Goal: Information Seeking & Learning: Learn about a topic

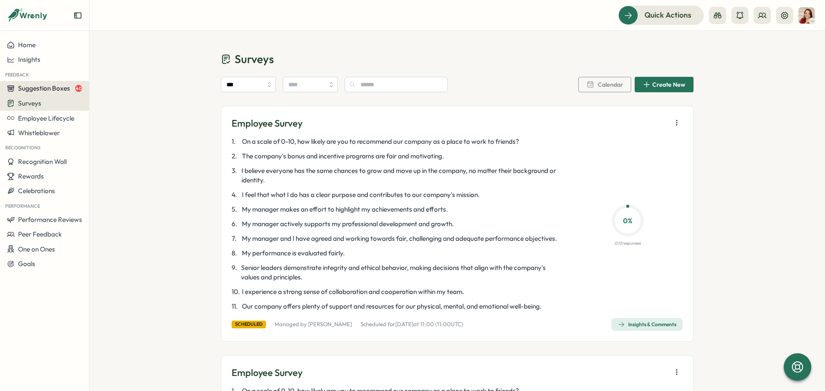
click at [45, 89] on span "Suggestion Boxes" at bounding box center [44, 88] width 52 height 8
click at [148, 78] on div "Leadership Suggestion Box 40" at bounding box center [134, 80] width 87 height 9
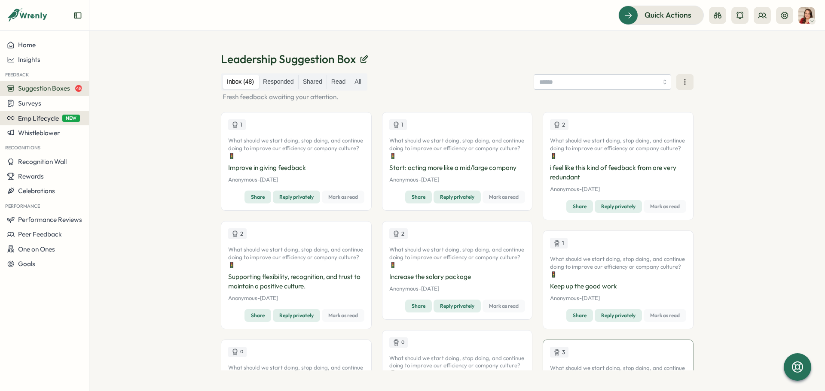
click at [43, 119] on span "Emp Lifecycle" at bounding box center [38, 118] width 41 height 8
click at [39, 116] on span "Emp Lifecycle" at bounding box center [38, 118] width 41 height 8
click at [79, 119] on span "NEW" at bounding box center [71, 118] width 18 height 7
click at [104, 119] on div "Create New" at bounding box center [116, 117] width 35 height 9
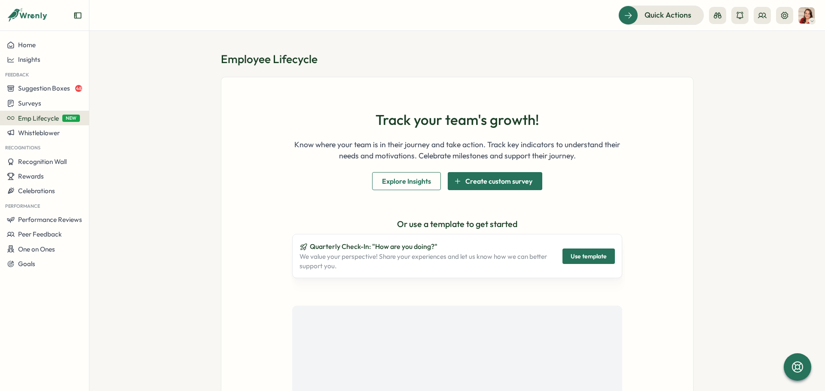
scroll to position [129, 0]
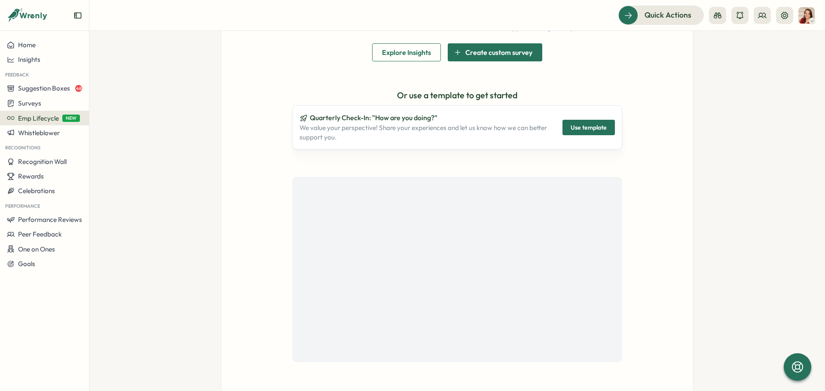
click at [593, 128] on span "Use template" at bounding box center [588, 127] width 36 height 15
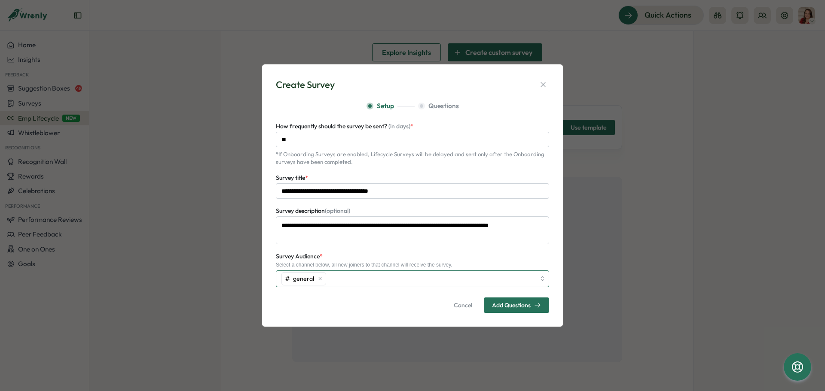
click at [415, 271] on div "general" at bounding box center [407, 279] width 256 height 16
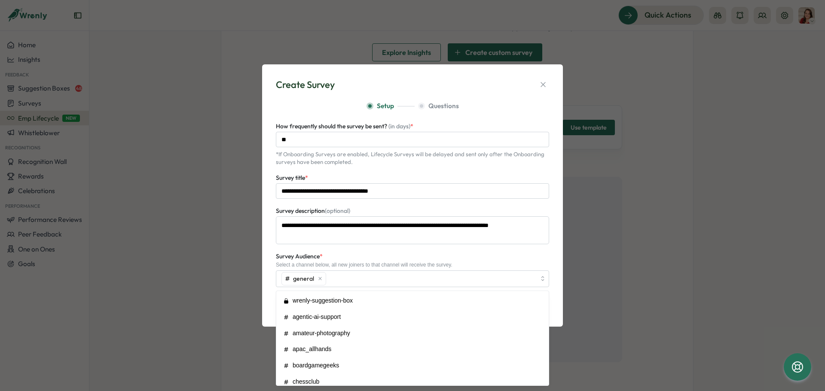
click at [372, 253] on div "Survey Audience * Select a channel below, all new joiners to that channel will …" at bounding box center [412, 269] width 273 height 36
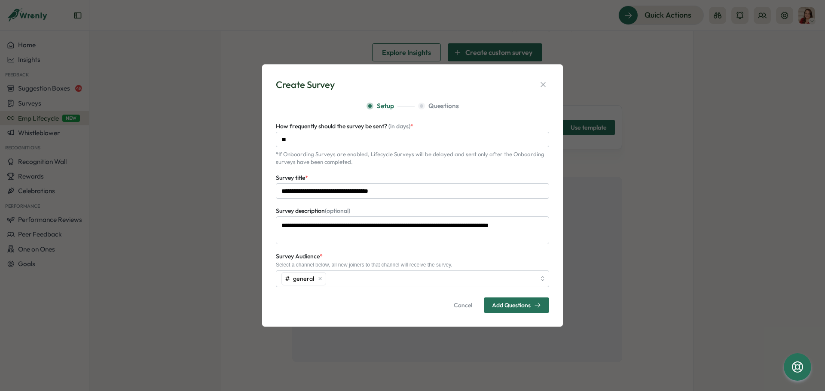
click at [497, 305] on span "Add Questions" at bounding box center [511, 305] width 39 height 6
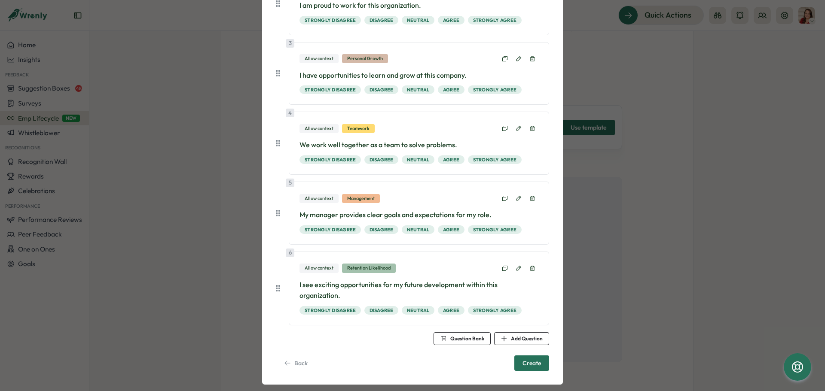
scroll to position [0, 0]
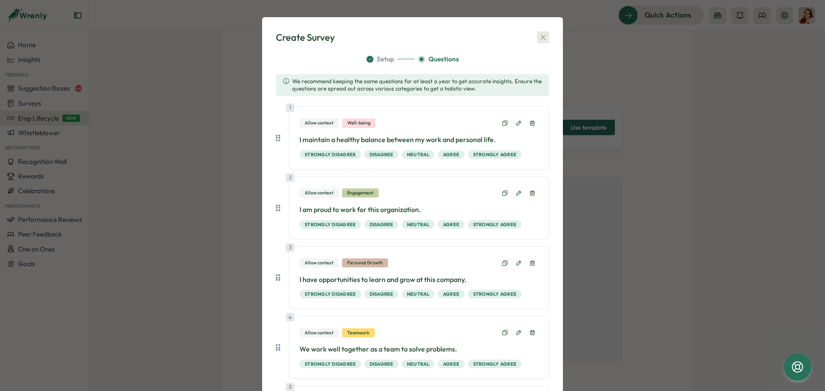
click at [539, 37] on icon "button" at bounding box center [543, 37] width 9 height 9
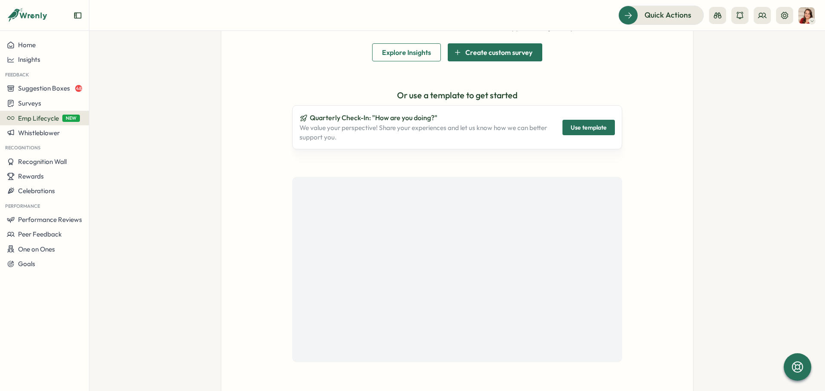
click at [408, 49] on span "Explore Insights" at bounding box center [406, 52] width 49 height 17
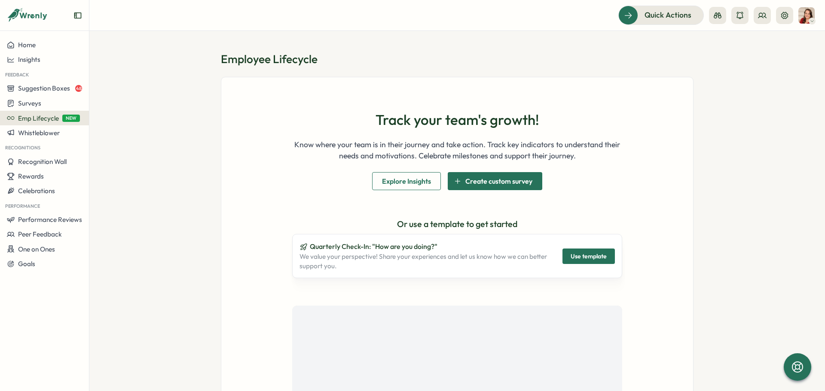
click at [493, 183] on span "Create custom survey" at bounding box center [498, 181] width 67 height 17
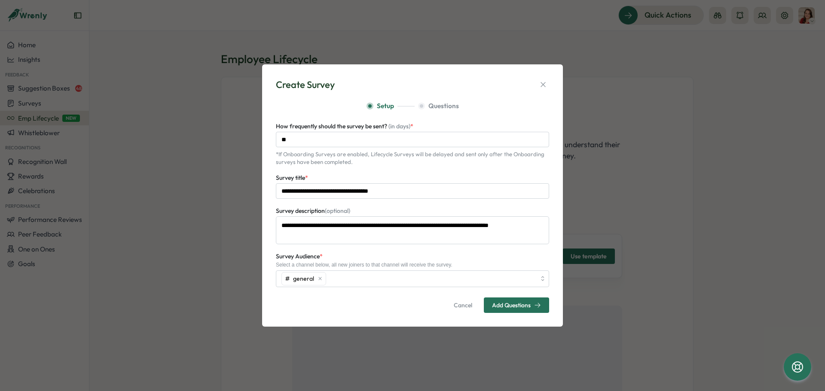
click at [461, 299] on span "Cancel" at bounding box center [463, 305] width 18 height 15
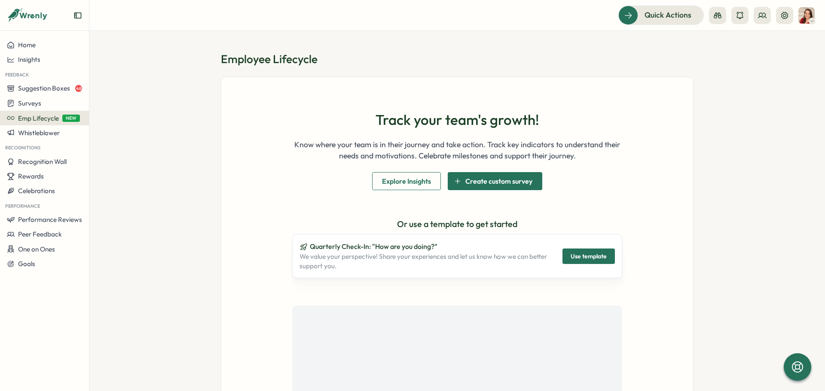
click at [409, 185] on span "Explore Insights" at bounding box center [406, 181] width 49 height 17
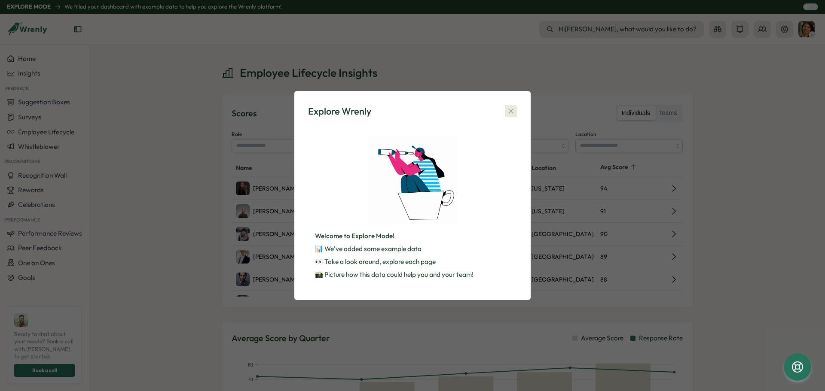
click at [508, 117] on button "button" at bounding box center [511, 111] width 12 height 12
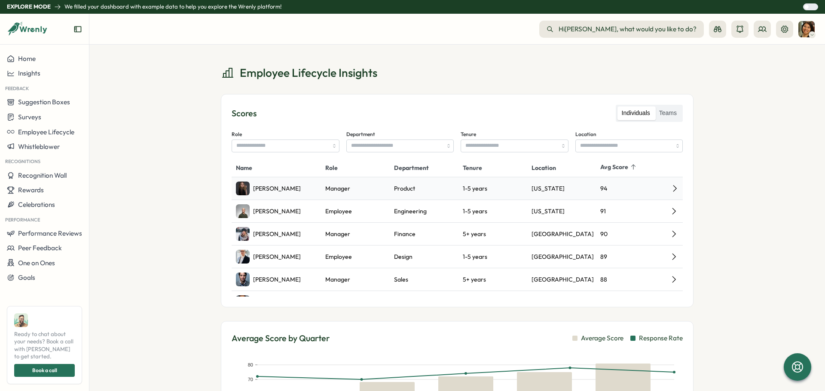
click at [601, 189] on div "94" at bounding box center [630, 189] width 60 height 14
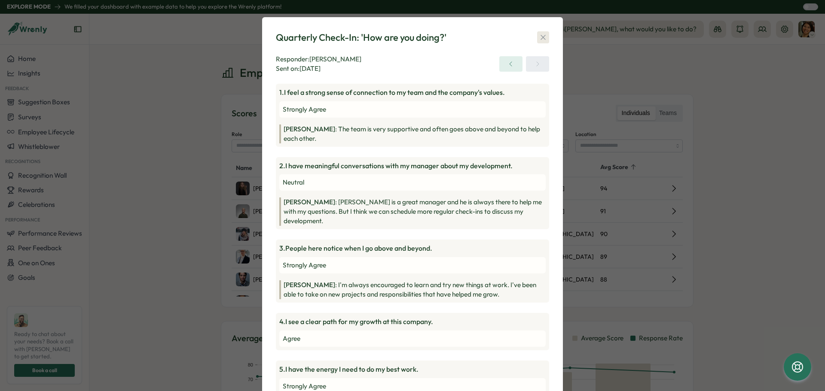
click at [542, 36] on icon "button" at bounding box center [543, 37] width 9 height 9
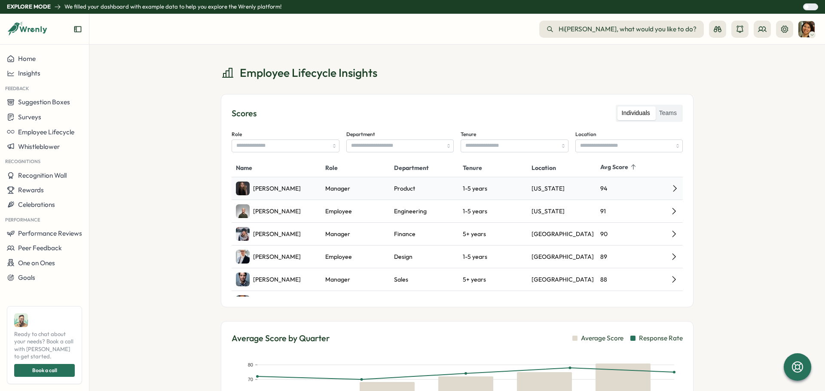
click at [672, 190] on icon at bounding box center [674, 188] width 9 height 9
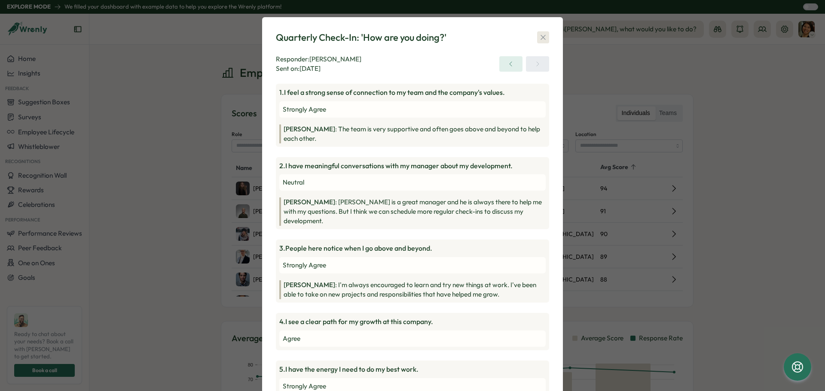
click at [539, 37] on icon "button" at bounding box center [543, 37] width 9 height 9
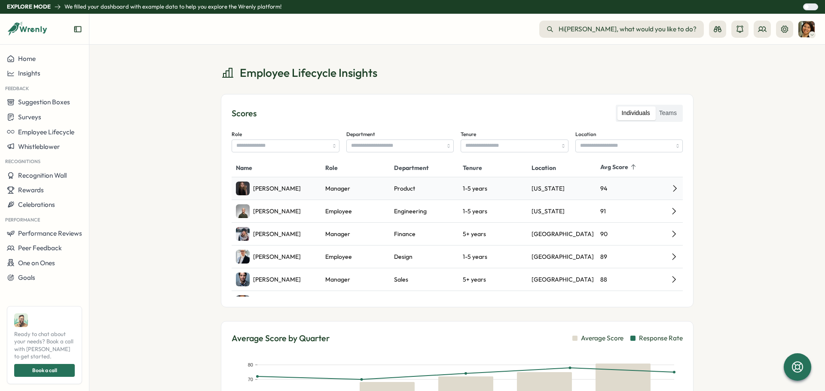
click at [262, 186] on span "[PERSON_NAME]" at bounding box center [277, 188] width 48 height 9
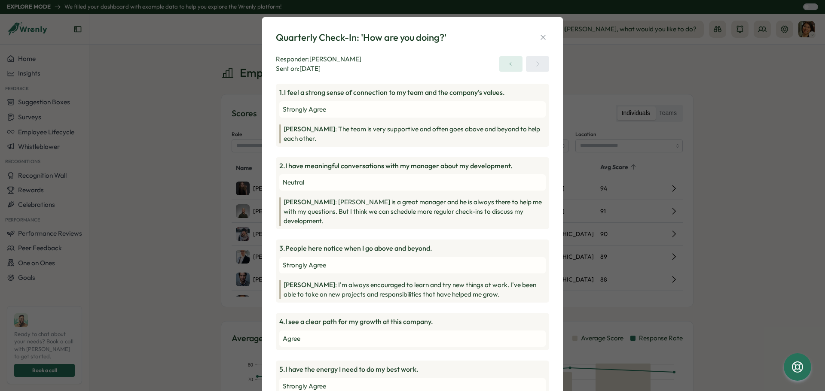
click at [511, 64] on icon "button" at bounding box center [510, 64] width 7 height 7
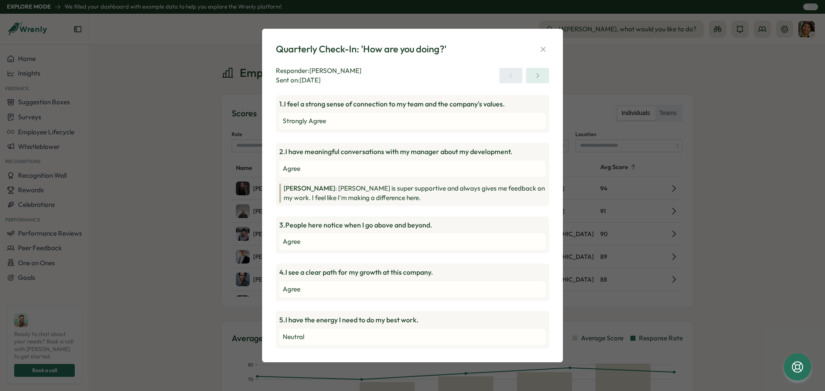
click at [531, 72] on button "button" at bounding box center [537, 75] width 23 height 15
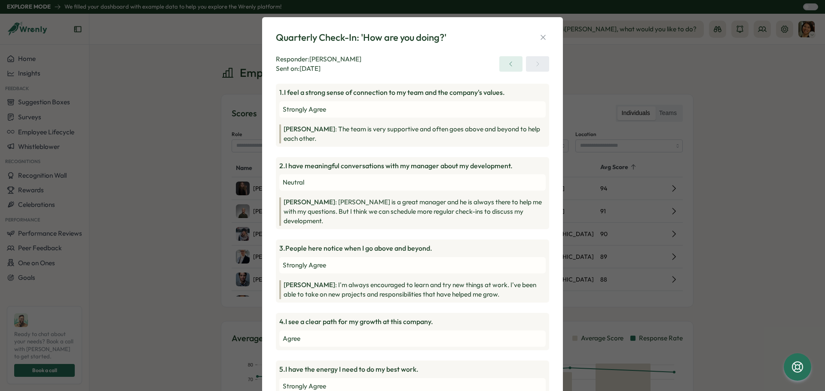
click at [534, 73] on div "Responder: Bob Johnson Sent on: 01 May 2025" at bounding box center [412, 64] width 273 height 19
click at [539, 35] on icon "button" at bounding box center [543, 37] width 9 height 9
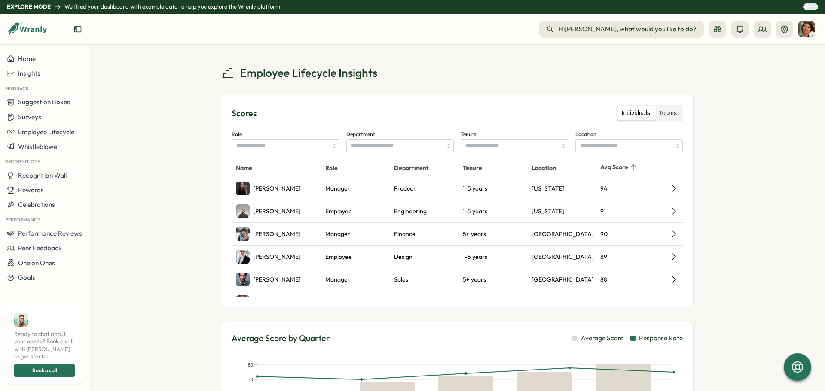
click at [663, 111] on label "Teams" at bounding box center [668, 114] width 26 height 14
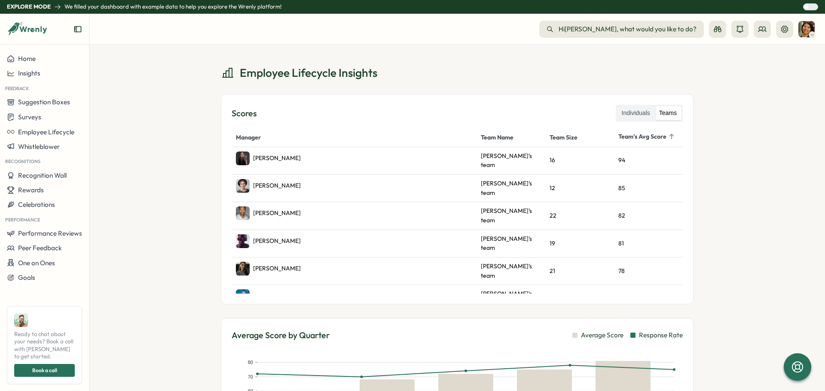
click at [618, 160] on div "94" at bounding box center [648, 161] width 60 height 18
click at [643, 161] on div "94" at bounding box center [648, 161] width 60 height 18
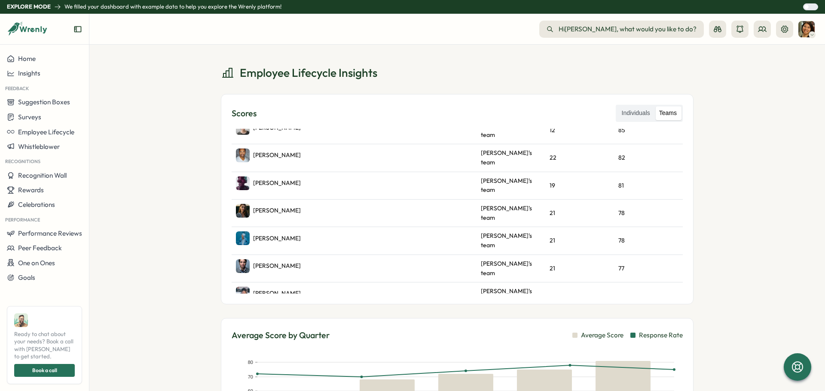
click at [257, 151] on span "[PERSON_NAME]" at bounding box center [277, 155] width 48 height 9
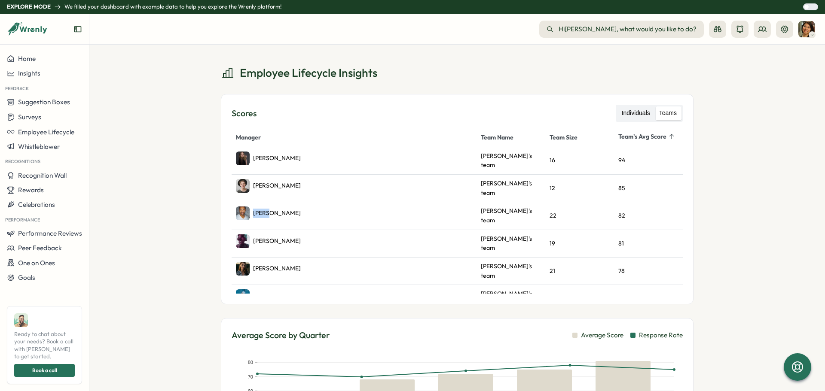
click at [629, 111] on label "Individuals" at bounding box center [635, 114] width 37 height 14
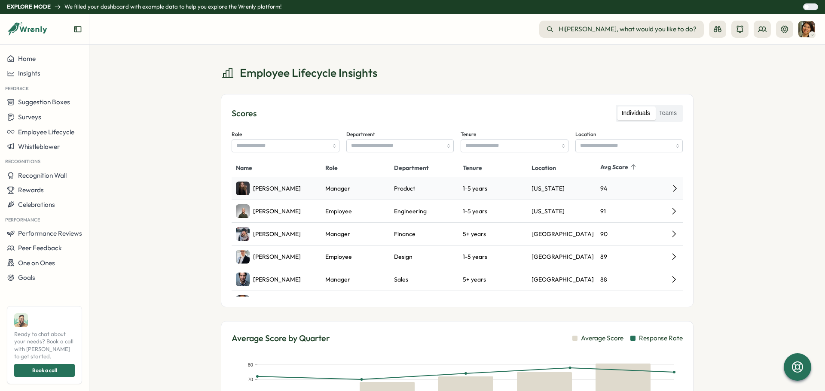
click at [266, 187] on span "[PERSON_NAME]" at bounding box center [277, 188] width 48 height 9
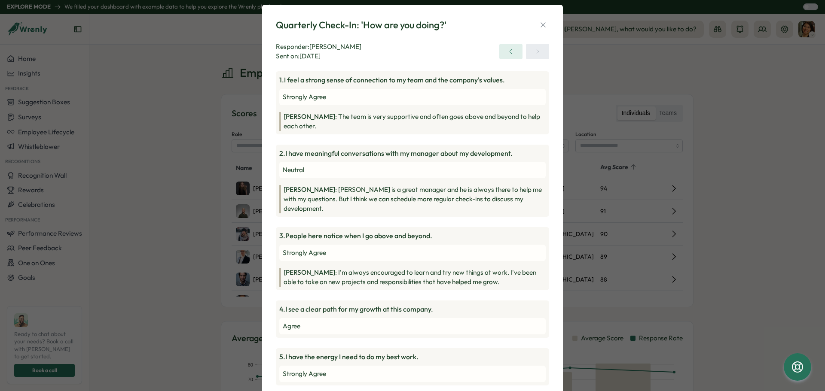
scroll to position [19, 0]
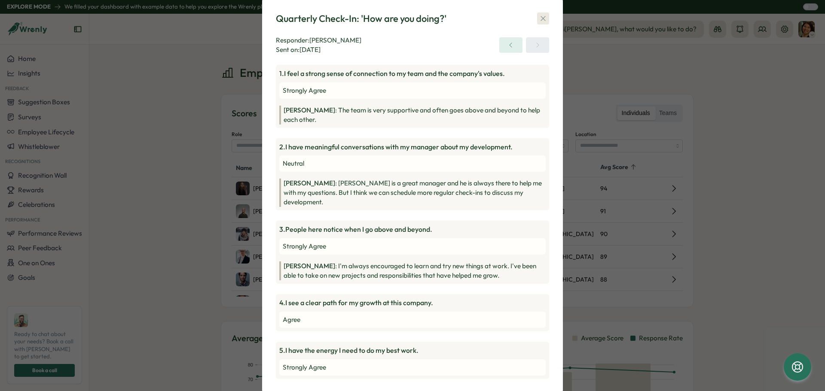
click at [539, 18] on icon "button" at bounding box center [543, 18] width 9 height 9
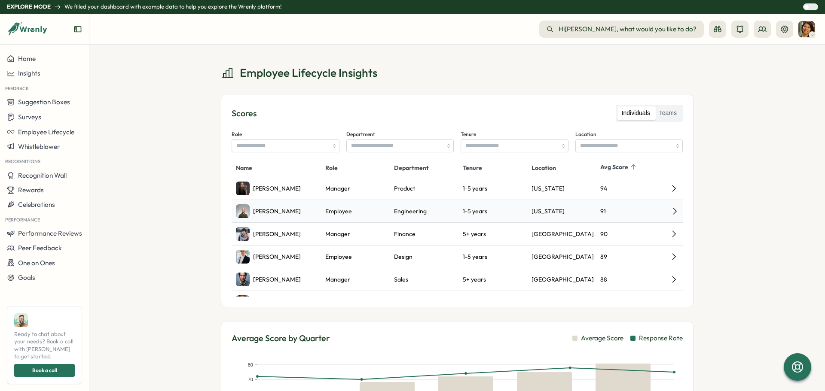
click at [601, 210] on div "91" at bounding box center [630, 211] width 60 height 14
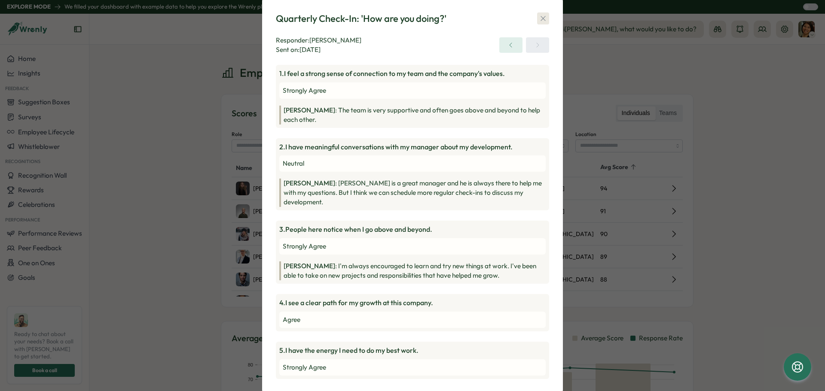
click at [543, 24] on button "button" at bounding box center [543, 18] width 12 height 12
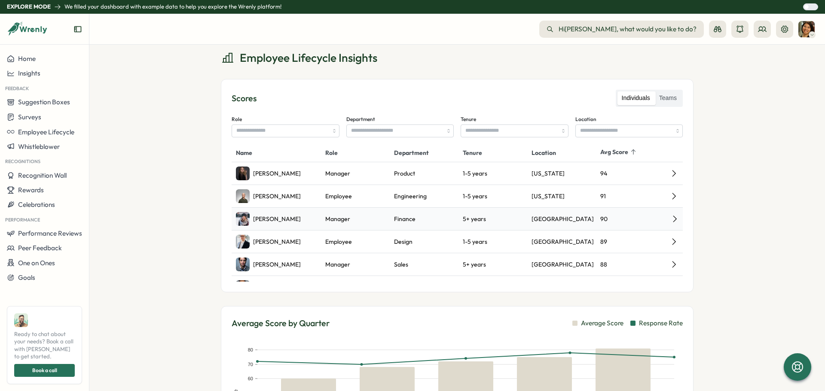
scroll to position [0, 0]
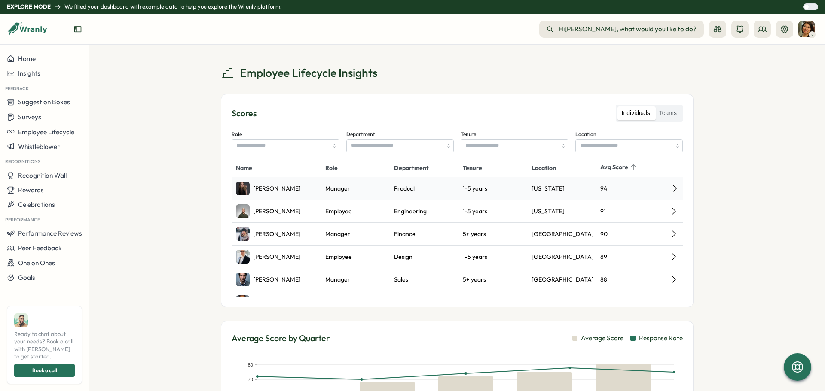
click at [543, 191] on div "[US_STATE]" at bounding box center [561, 189] width 60 height 14
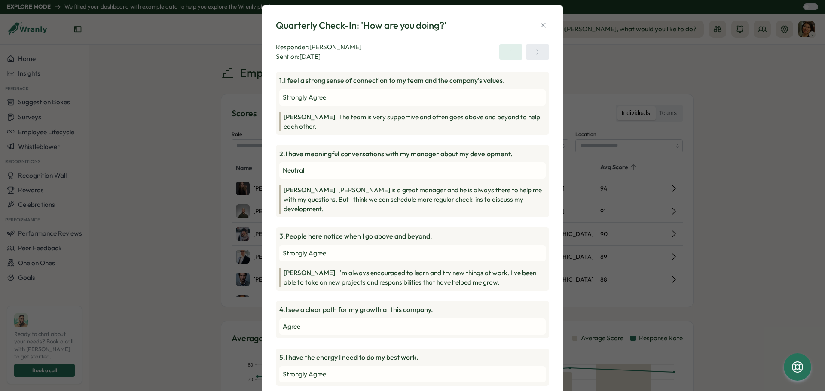
scroll to position [19, 0]
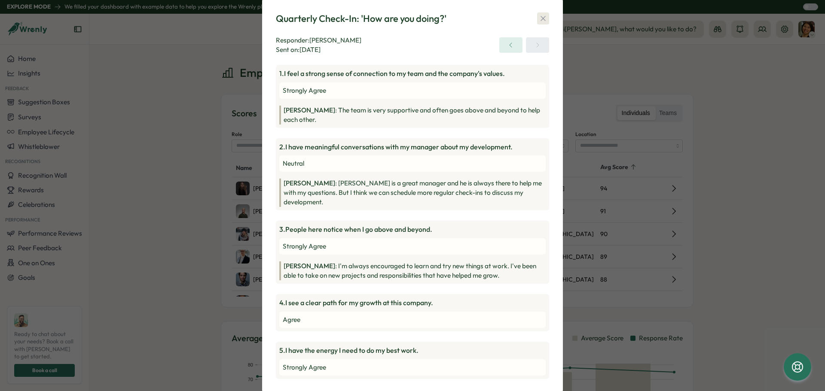
click at [539, 19] on icon "button" at bounding box center [543, 18] width 9 height 9
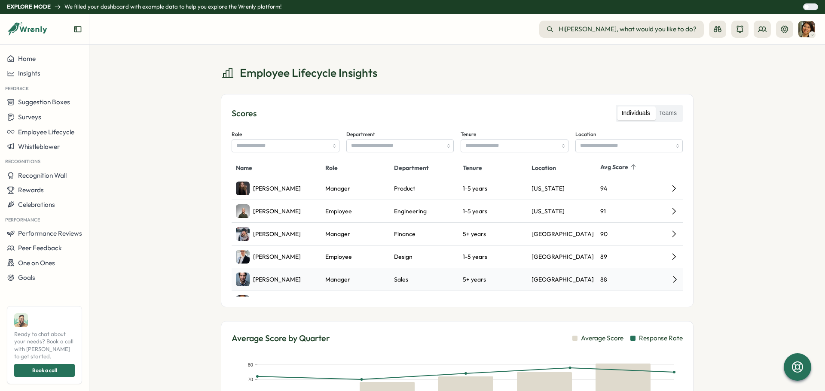
click at [670, 281] on icon at bounding box center [674, 279] width 9 height 9
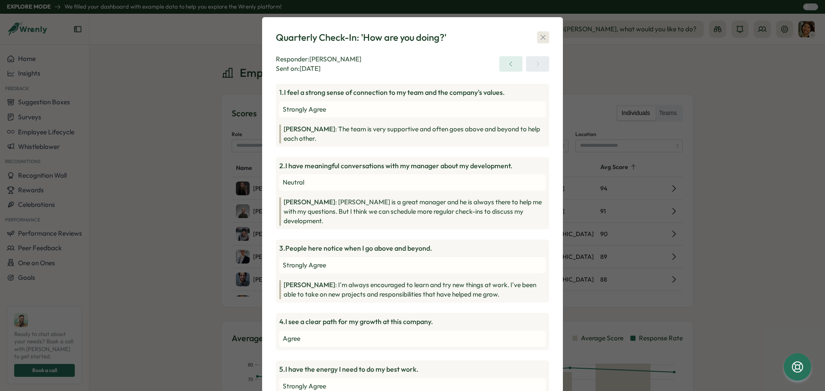
click at [545, 37] on icon "button" at bounding box center [543, 37] width 9 height 9
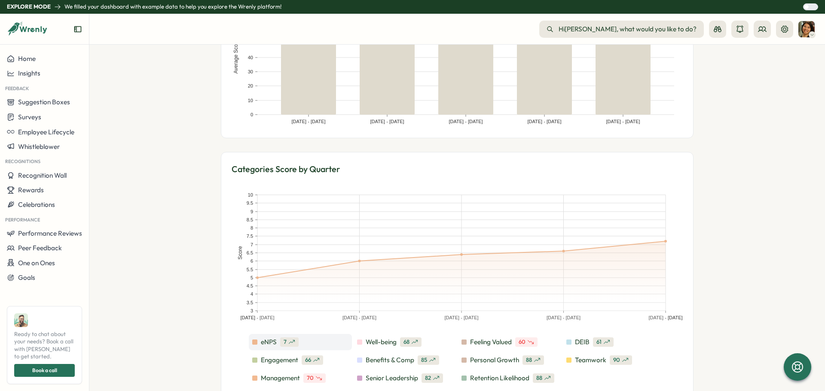
scroll to position [301, 0]
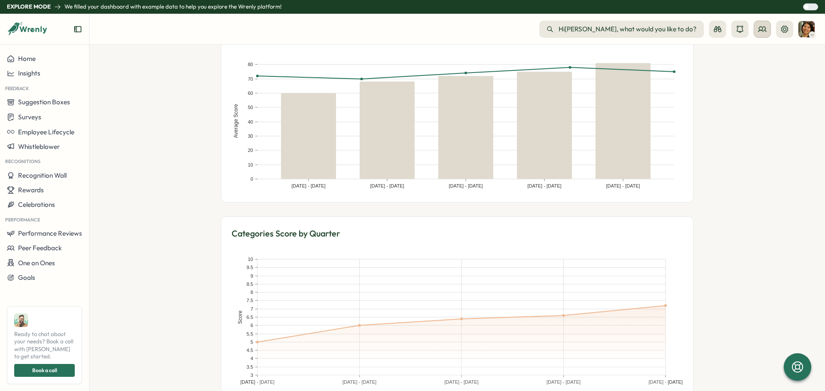
click at [756, 33] on button at bounding box center [761, 29] width 17 height 17
click at [766, 57] on div "Org Members" at bounding box center [762, 56] width 54 height 9
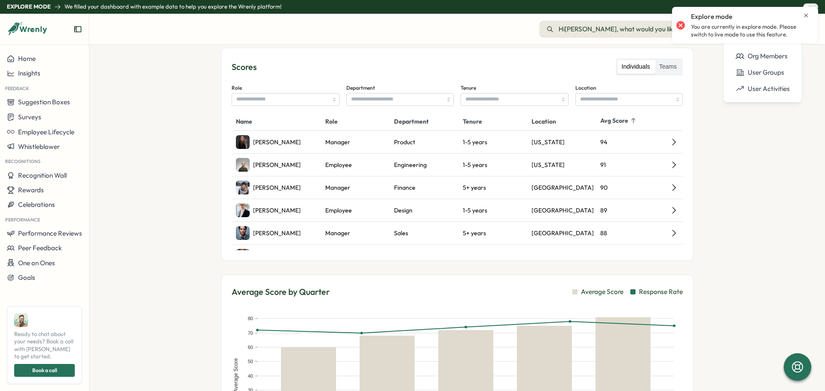
scroll to position [43, 0]
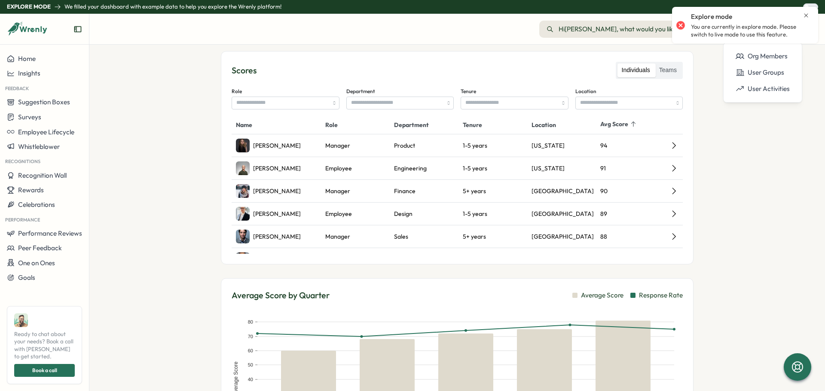
click at [805, 18] on icon "Close notification" at bounding box center [805, 15] width 7 height 7
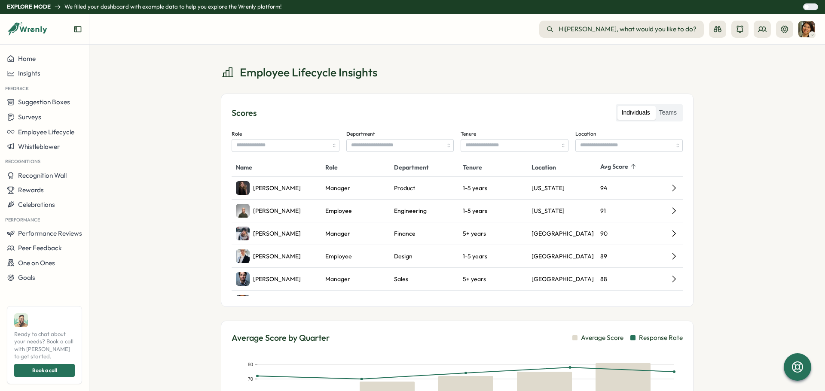
scroll to position [0, 0]
click at [47, 128] on span "Employee Lifecycle" at bounding box center [46, 132] width 56 height 8
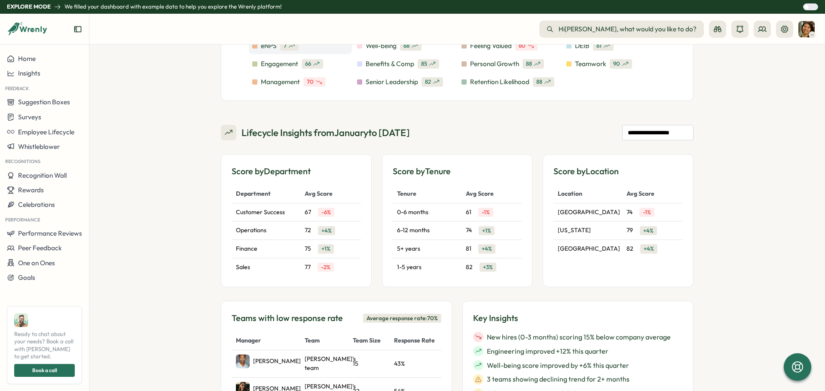
scroll to position [720, 0]
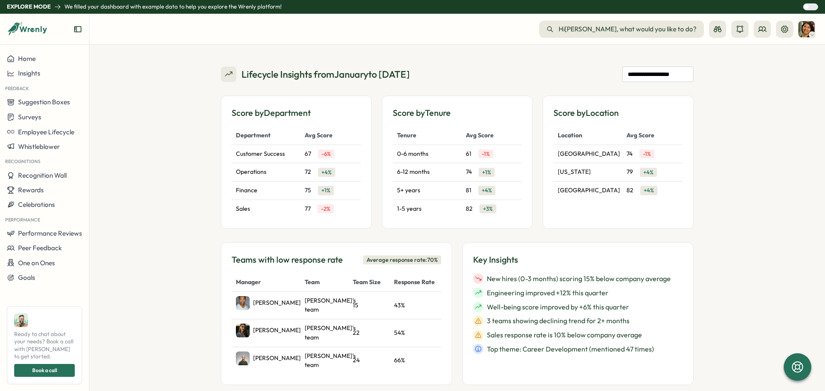
click at [267, 154] on td "Customer Success" at bounding box center [266, 154] width 69 height 18
click at [320, 149] on p "-6 %" at bounding box center [326, 153] width 16 height 9
